Goal: Information Seeking & Learning: Learn about a topic

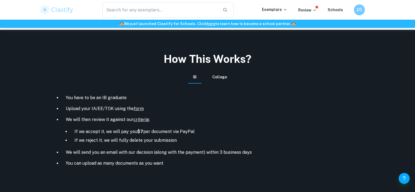
scroll to position [200, 0]
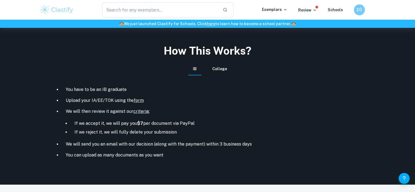
click at [138, 100] on link "form" at bounding box center [139, 100] width 10 height 5
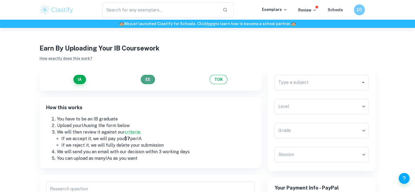
click at [147, 80] on button "EE" at bounding box center [148, 79] width 14 height 9
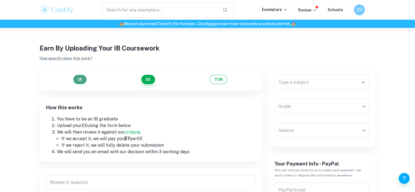
click at [82, 79] on button "IA" at bounding box center [79, 79] width 13 height 9
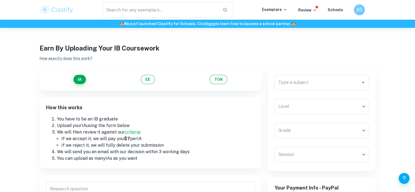
click at [54, 8] on img at bounding box center [57, 9] width 35 height 11
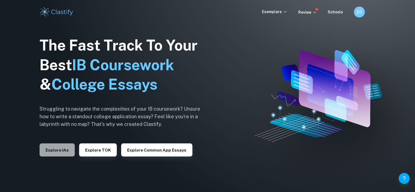
click at [66, 153] on button "Explore IAs" at bounding box center [57, 149] width 35 height 13
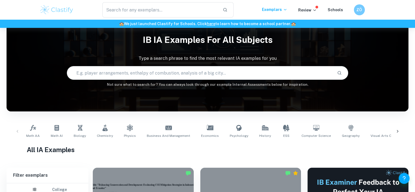
scroll to position [17, 0]
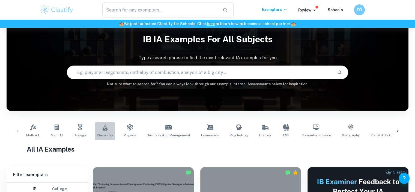
click at [98, 132] on link "Chemistry" at bounding box center [105, 131] width 20 height 18
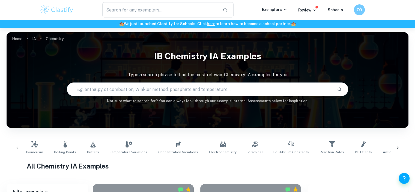
click at [174, 92] on input "text" at bounding box center [200, 89] width 266 height 15
type input "grape"
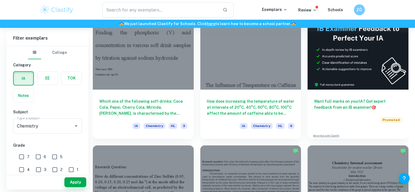
scroll to position [169, 0]
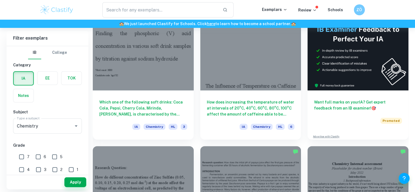
click at [174, 92] on div "Which one of the following soft drinks: Coca Cola, Pepsi, Cherry Cola, Mirinda,…" at bounding box center [143, 114] width 101 height 49
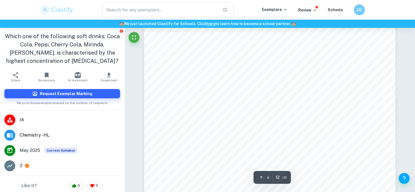
scroll to position [4076, 0]
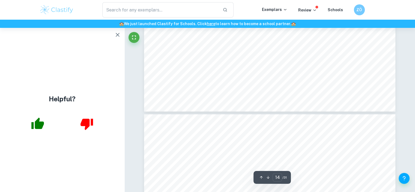
type input "15"
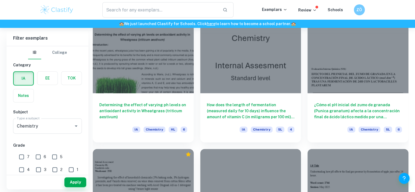
scroll to position [694, 0]
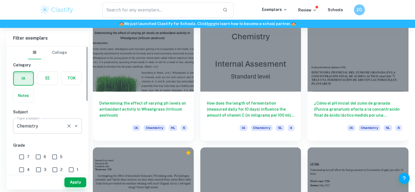
click at [69, 120] on div "Chemistry Type a subject" at bounding box center [47, 125] width 69 height 15
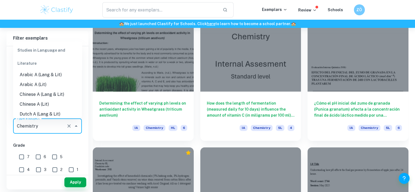
scroll to position [633, 0]
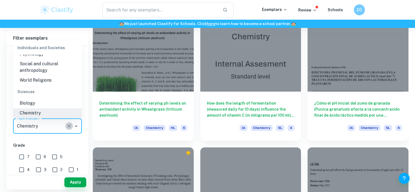
click at [69, 127] on icon "Clear" at bounding box center [68, 125] width 5 height 5
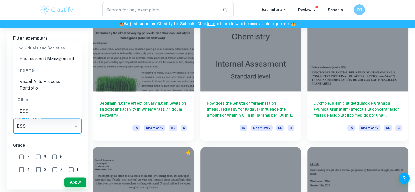
scroll to position [62, 0]
click at [44, 107] on li "ESS" at bounding box center [47, 111] width 69 height 10
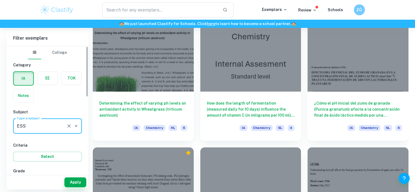
type input "ESS"
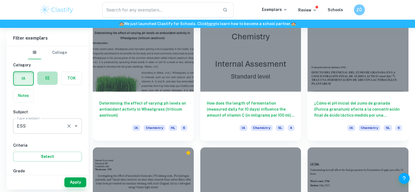
click at [43, 73] on label "button" at bounding box center [47, 78] width 20 height 13
click at [0, 0] on input "radio" at bounding box center [0, 0] width 0 height 0
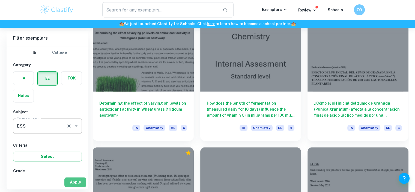
click at [71, 185] on button "Apply" at bounding box center [75, 182] width 22 height 10
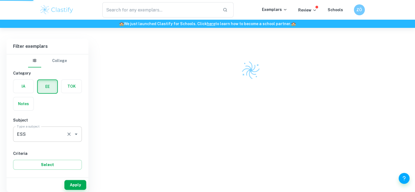
scroll to position [138, 0]
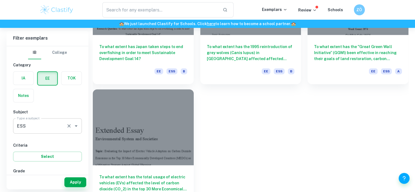
scroll to position [265, 0]
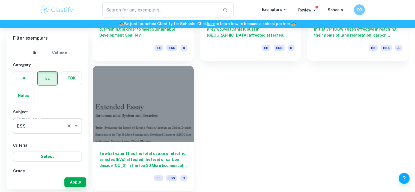
click at [177, 107] on div at bounding box center [143, 104] width 101 height 76
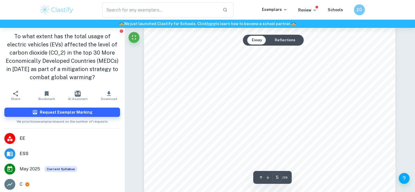
scroll to position [1448, 0]
click at [282, 37] on button "Reflections" at bounding box center [284, 40] width 29 height 9
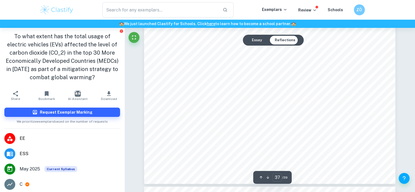
scroll to position [13169, 0]
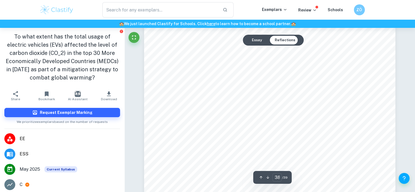
click at [263, 40] on button "Essay" at bounding box center [256, 40] width 19 height 9
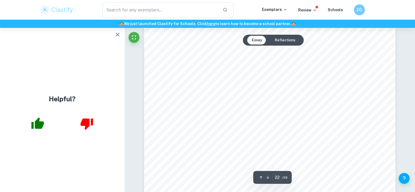
scroll to position [7757, 0]
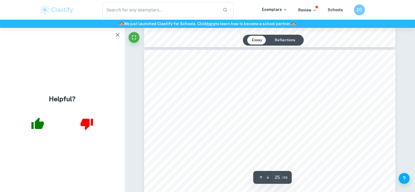
type input "26"
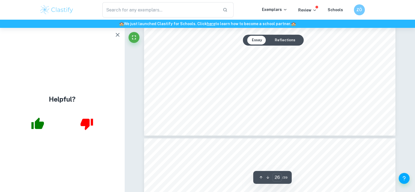
scroll to position [9286, 0]
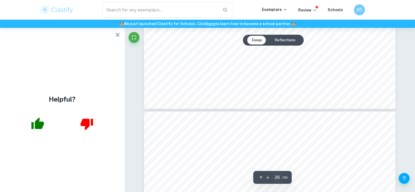
click at [120, 31] on icon "button" at bounding box center [117, 34] width 7 height 7
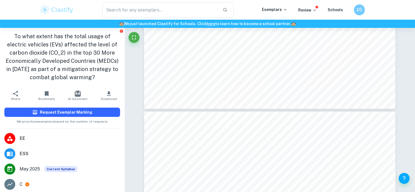
click at [71, 111] on h6 "Request Exemplar Marking" at bounding box center [66, 112] width 53 height 6
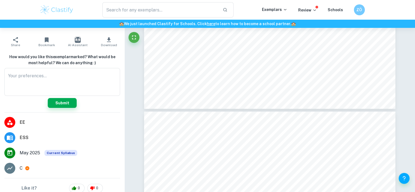
scroll to position [72, 0]
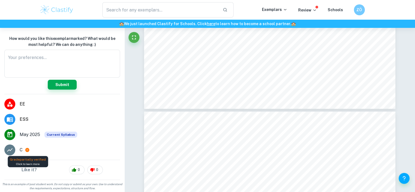
click at [28, 149] on icon at bounding box center [27, 150] width 4 height 4
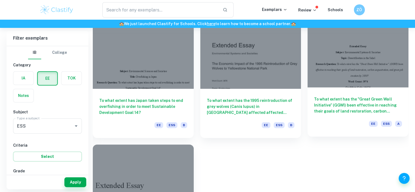
scroll to position [137, 0]
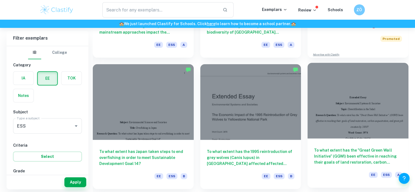
click at [320, 124] on div at bounding box center [358, 101] width 101 height 76
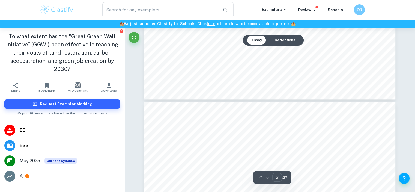
scroll to position [710, 0]
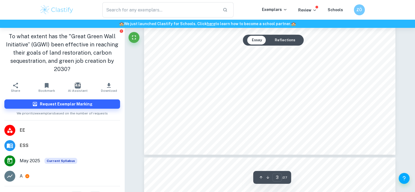
type input "4"
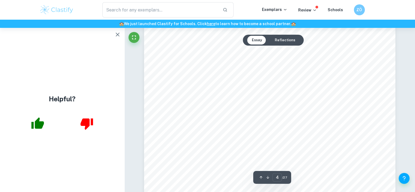
scroll to position [1065, 0]
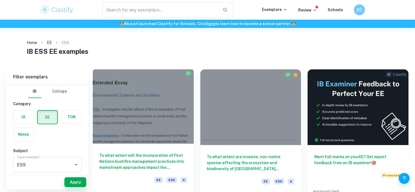
click at [119, 87] on div at bounding box center [143, 106] width 101 height 76
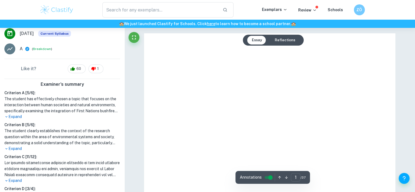
scroll to position [160, 0]
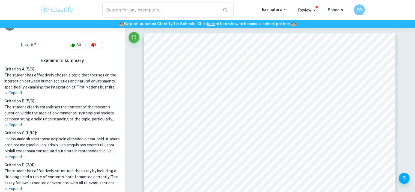
click at [14, 90] on p "Expand" at bounding box center [62, 93] width 116 height 6
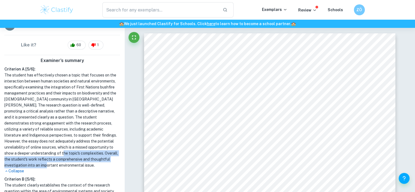
drag, startPoint x: 79, startPoint y: 139, endPoint x: 93, endPoint y: 149, distance: 17.0
click at [93, 149] on h1 "The student has effectively chosen a topic that focuses on the interaction betw…" at bounding box center [62, 120] width 116 height 96
click at [76, 143] on h1 "The student has effectively chosen a topic that focuses on the interaction betw…" at bounding box center [62, 120] width 116 height 96
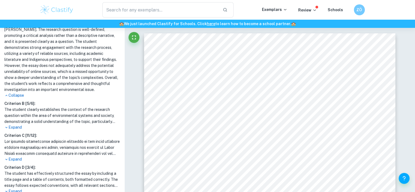
scroll to position [238, 0]
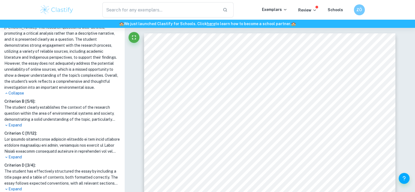
click at [18, 122] on p "Expand" at bounding box center [62, 125] width 116 height 6
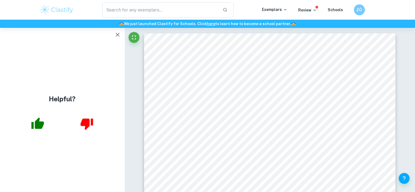
scroll to position [0, 0]
click at [117, 35] on icon "button" at bounding box center [117, 34] width 7 height 7
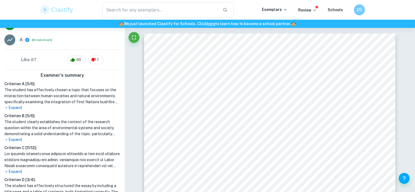
scroll to position [133, 0]
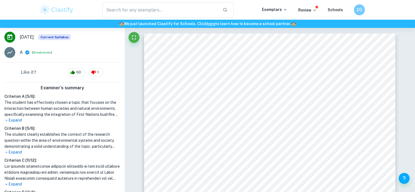
click at [19, 138] on div "Criterion A [ 5 / 6 ]: The student has effectively chosen a topic that focuses …" at bounding box center [62, 157] width 120 height 128
click at [17, 149] on p "Expand" at bounding box center [62, 152] width 116 height 6
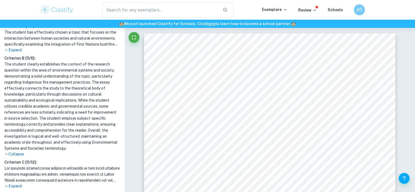
scroll to position [232, 0]
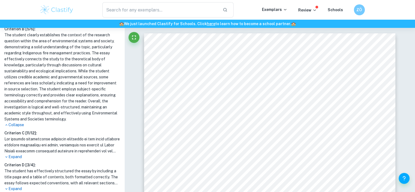
click at [17, 154] on p "Expand" at bounding box center [62, 157] width 116 height 6
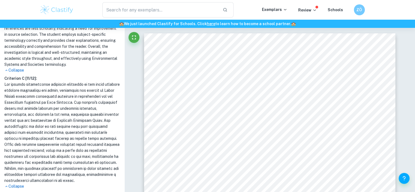
scroll to position [322, 0]
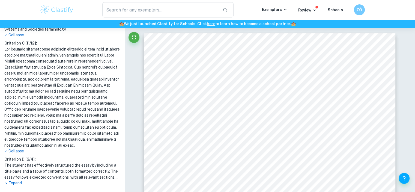
click at [13, 180] on p "Expand" at bounding box center [62, 183] width 116 height 6
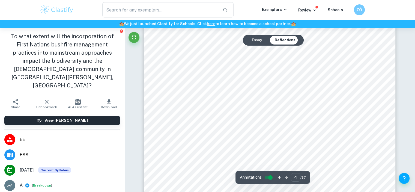
scroll to position [1310, 0]
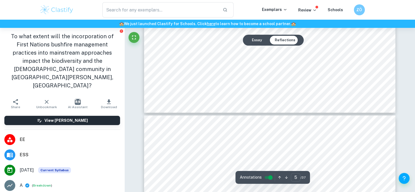
type input "4"
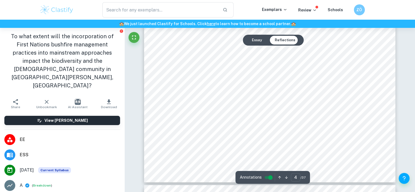
scroll to position [1244, 0]
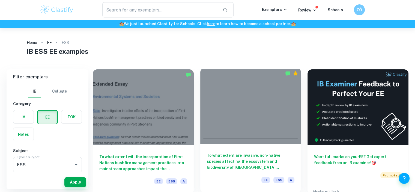
click at [231, 137] on div at bounding box center [250, 106] width 101 height 76
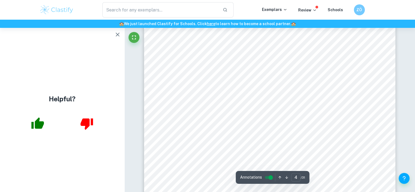
scroll to position [1157, 0]
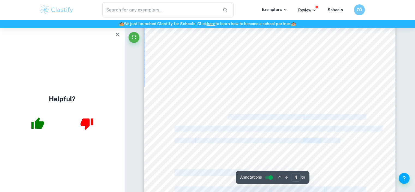
drag, startPoint x: 241, startPoint y: 132, endPoint x: 249, endPoint y: 136, distance: 9.0
click at [249, 136] on div "over the years, have planted their houseplants in the area, breaking the balanc…" at bounding box center [270, 168] width 252 height 356
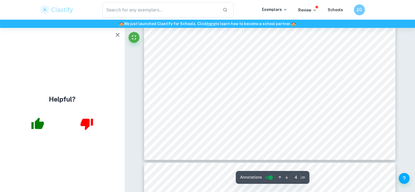
scroll to position [1122, 0]
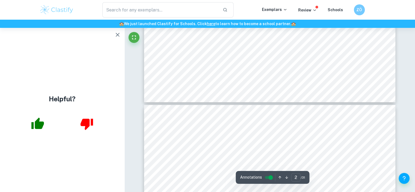
type input "3"
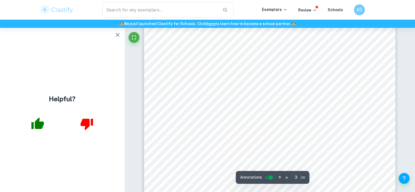
scroll to position [903, 0]
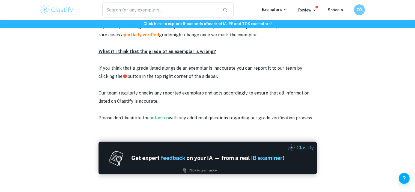
scroll to position [710, 0]
